Goal: Task Accomplishment & Management: Complete application form

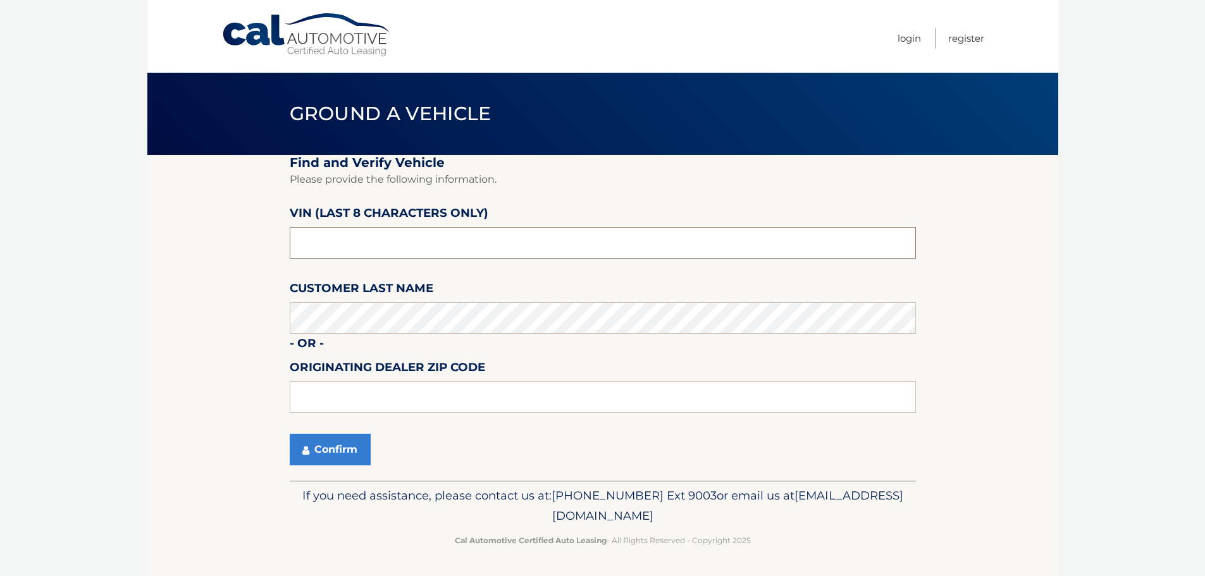
click at [399, 251] on input "text" at bounding box center [603, 243] width 626 height 32
type input "P1905168"
click at [323, 450] on button "Confirm" at bounding box center [330, 450] width 81 height 32
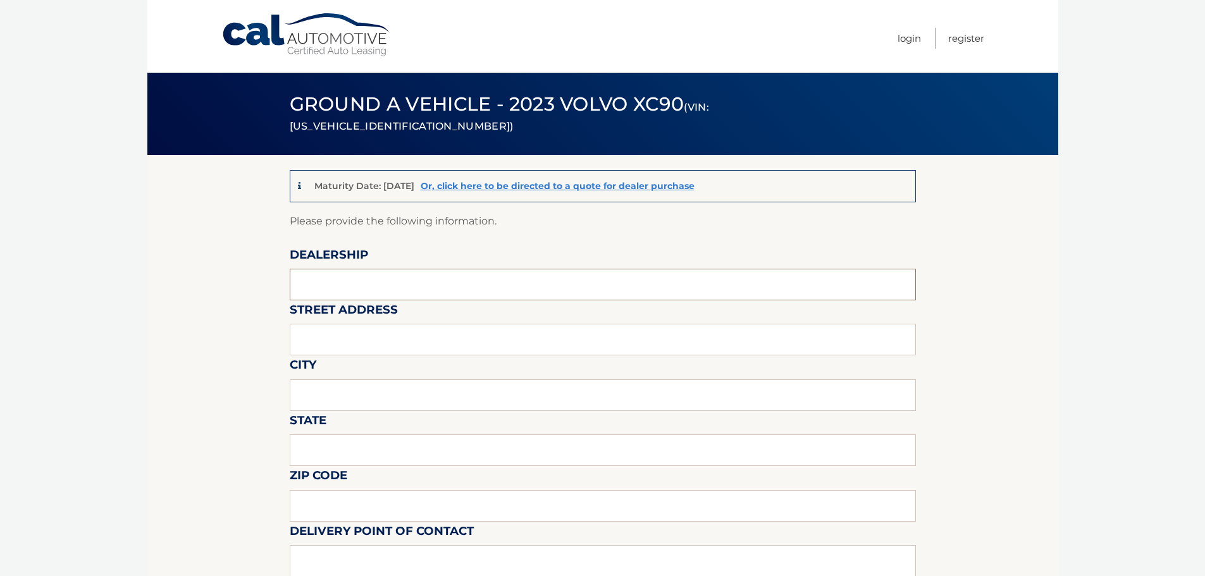
click at [355, 280] on input "text" at bounding box center [603, 285] width 626 height 32
type input "Gunther Volvo of Delray Beach"
click at [386, 333] on input "text" at bounding box center [603, 340] width 626 height 32
type input "2201 N Federal Hwy"
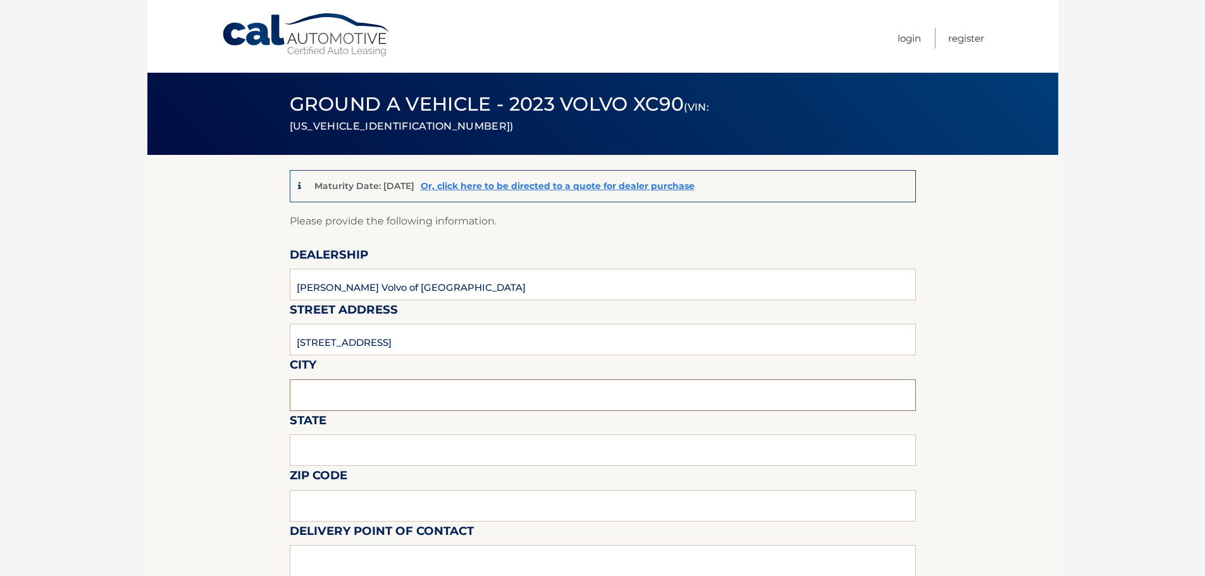
click at [359, 399] on input "text" at bounding box center [603, 396] width 626 height 32
type input "Delray Beach"
type input "FL"
type input "33483"
type input "Langley Sweetapple"
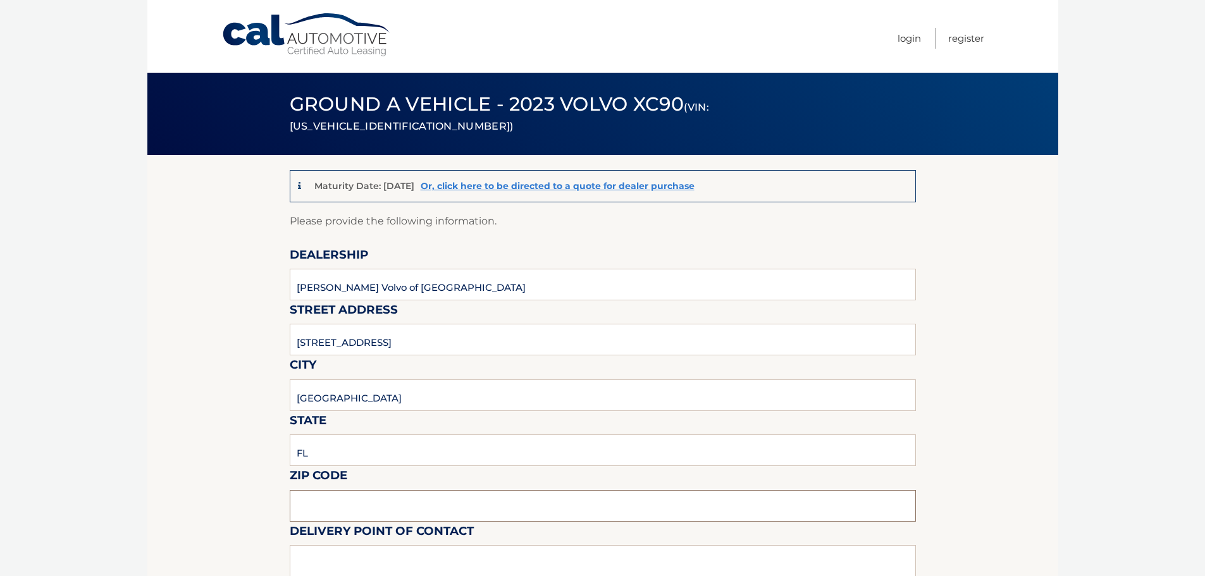
type input "5619018986"
type input "wng@none.com"
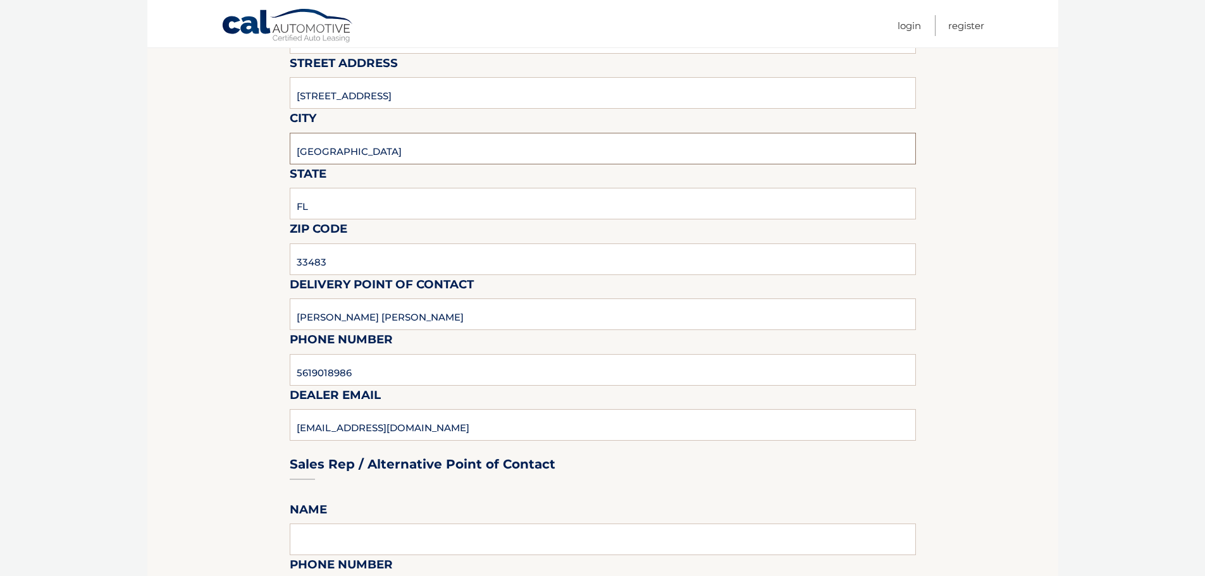
scroll to position [253, 0]
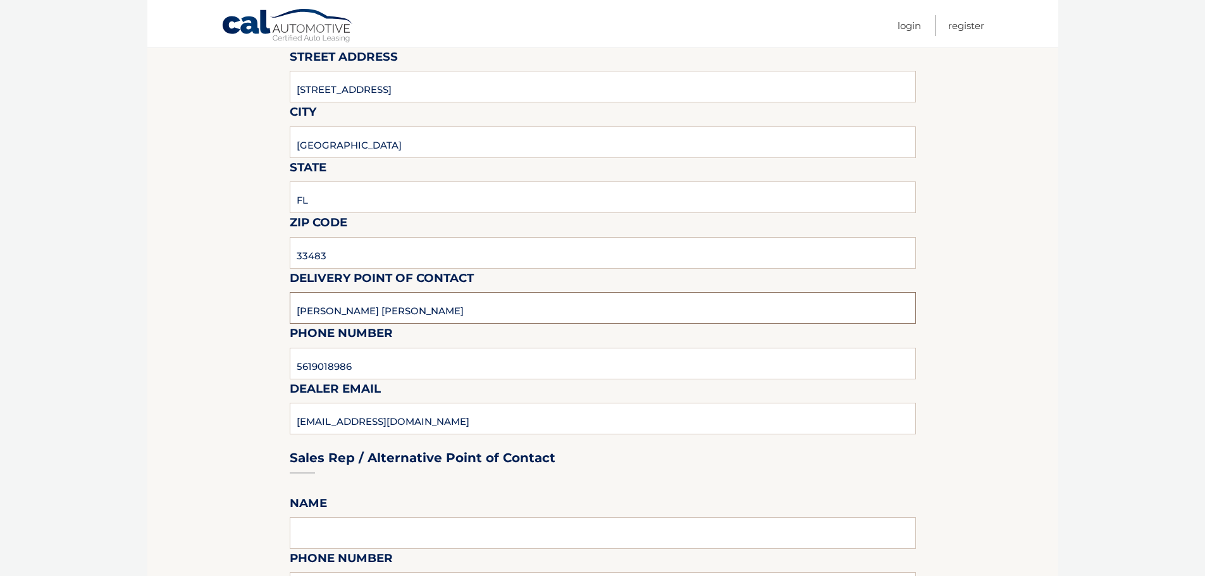
drag, startPoint x: 410, startPoint y: 310, endPoint x: 119, endPoint y: 285, distance: 292.1
click at [119, 285] on body "Cal Automotive Menu Login Register (VIN: YV4L12PK5P1905168)" at bounding box center [602, 35] width 1205 height 576
type input "Matt Dion"
click at [364, 369] on input "5619018986" at bounding box center [603, 364] width 626 height 32
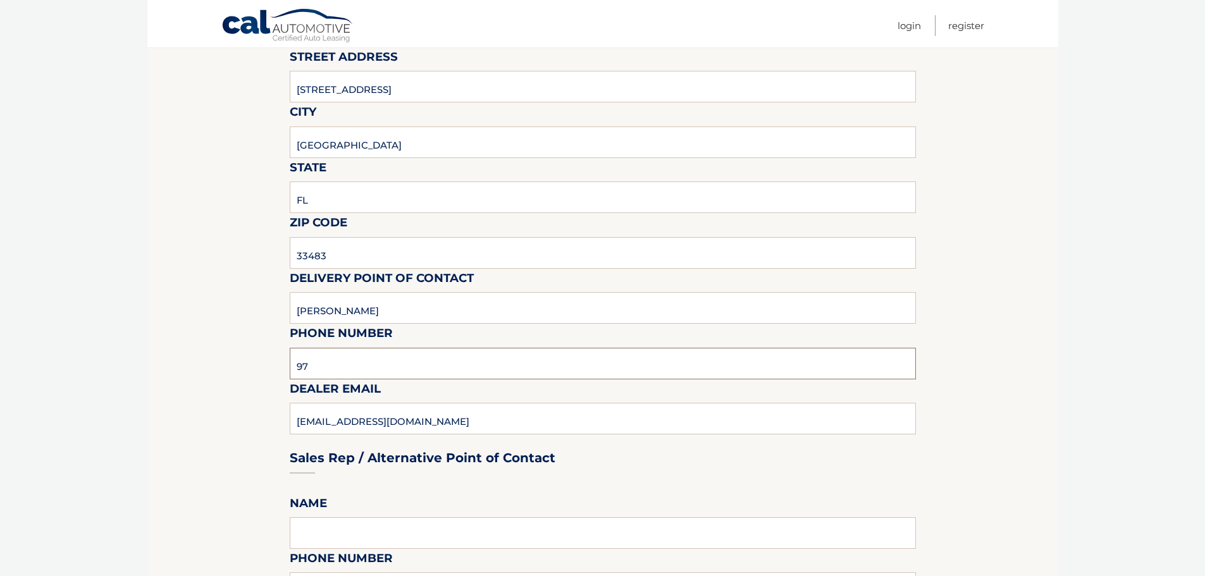
type input "978-333-3335"
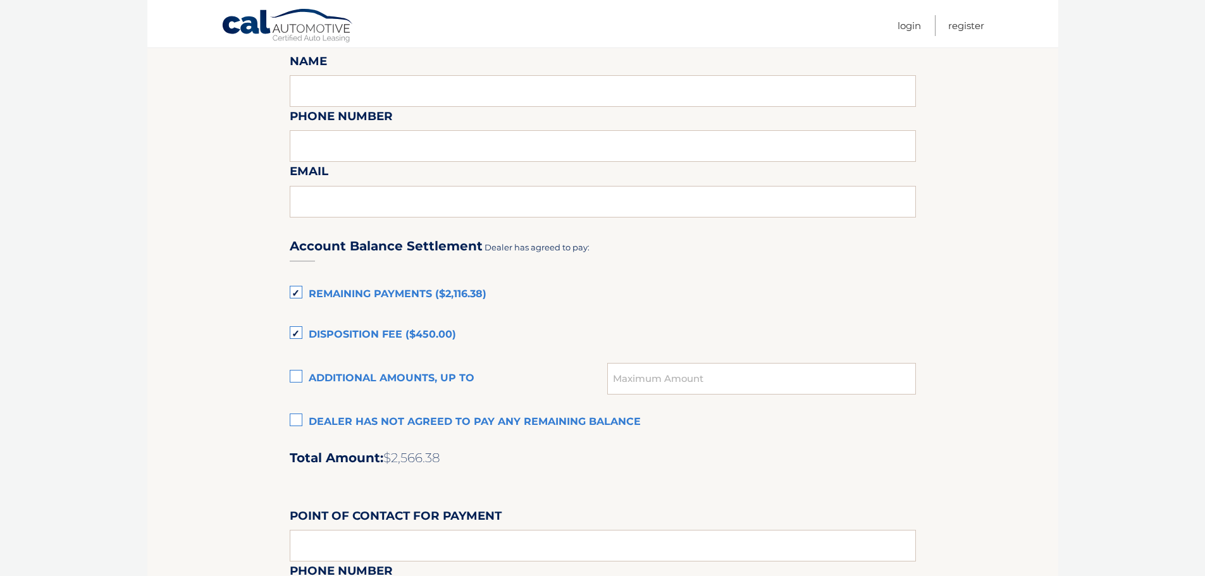
scroll to position [696, 0]
click at [300, 334] on label "Disposition Fee ($450.00)" at bounding box center [603, 334] width 626 height 25
click at [0, 0] on input "Disposition Fee ($450.00)" at bounding box center [0, 0] width 0 height 0
click at [297, 299] on label "Remaining Payments ($2,116.38)" at bounding box center [603, 293] width 626 height 25
click at [0, 0] on input "Remaining Payments ($2,116.38)" at bounding box center [0, 0] width 0 height 0
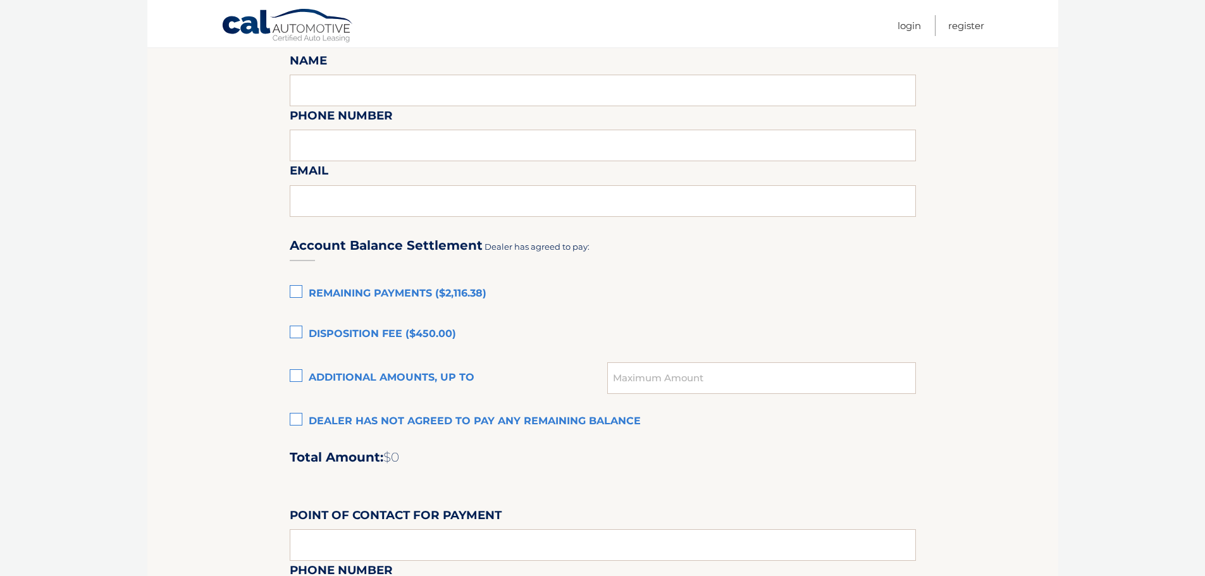
click at [231, 360] on section "Maturity Date: 01/07/2026 Or, click here to be directed to a quote for dealer p…" at bounding box center [602, 152] width 911 height 1386
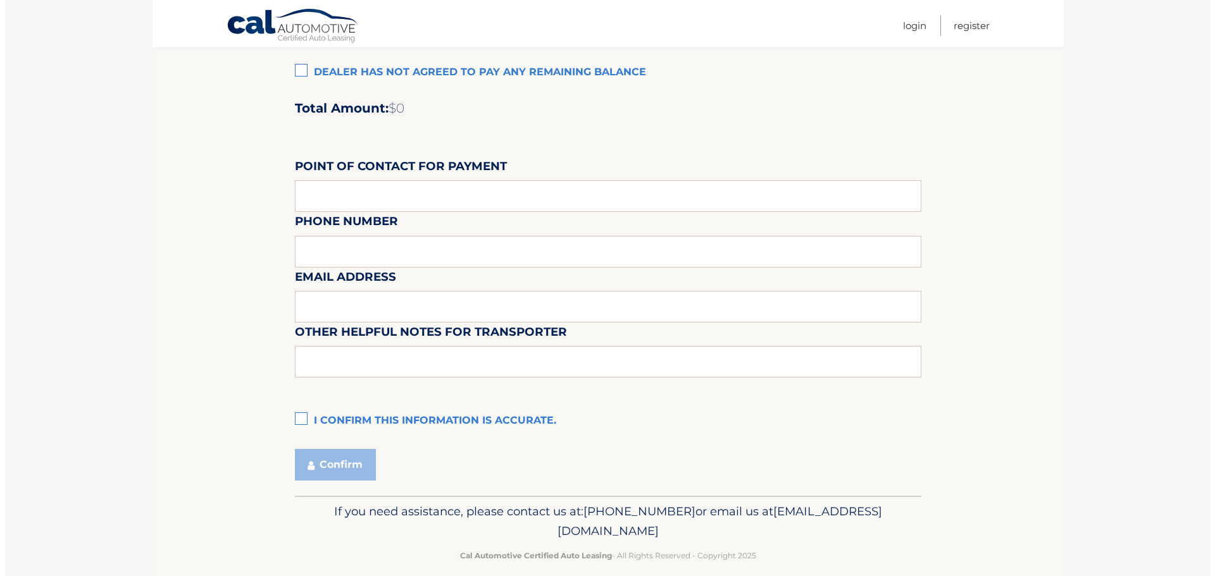
scroll to position [1061, 0]
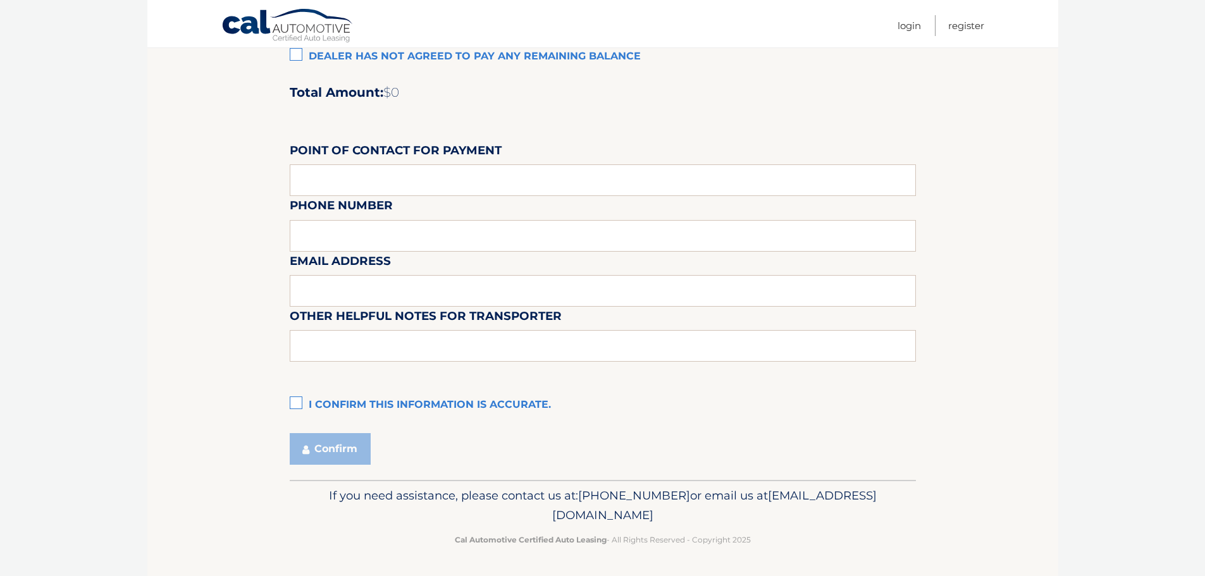
click at [297, 402] on label "I confirm this information is accurate." at bounding box center [603, 405] width 626 height 25
click at [0, 0] on input "I confirm this information is accurate." at bounding box center [0, 0] width 0 height 0
click at [311, 453] on button "Confirm" at bounding box center [330, 449] width 81 height 32
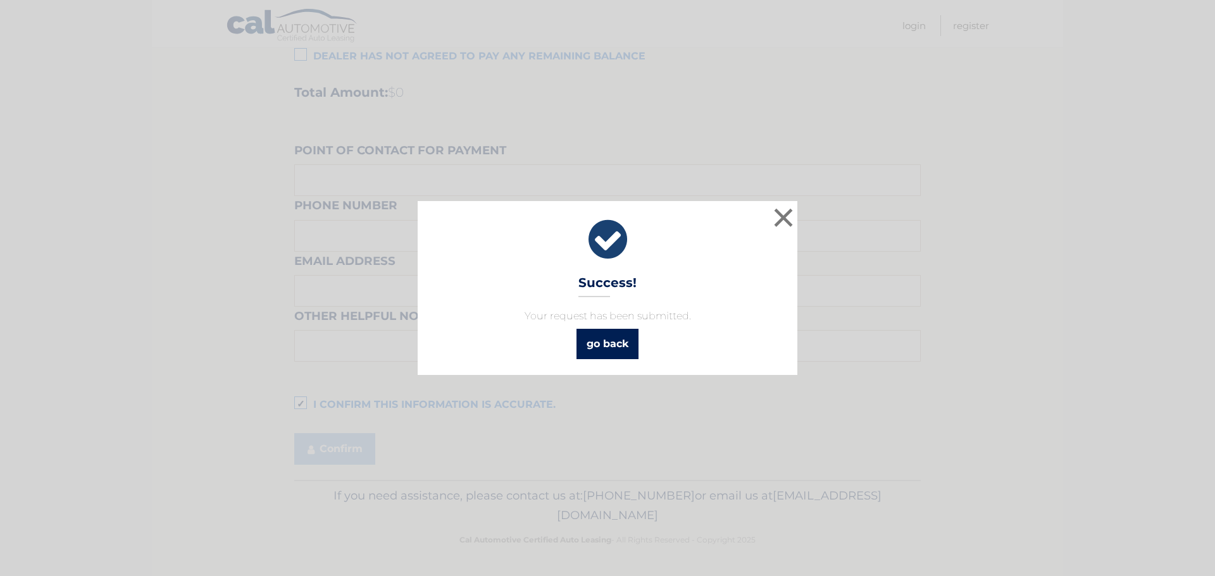
click at [606, 347] on link "go back" at bounding box center [607, 344] width 62 height 30
